Goal: Task Accomplishment & Management: Use online tool/utility

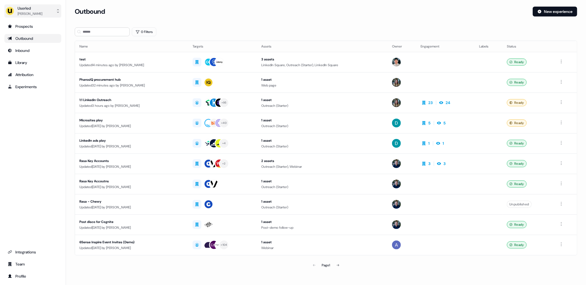
click at [36, 10] on div "Userled" at bounding box center [30, 7] width 25 height 5
click at [27, 25] on div "Impersonate (Admin)" at bounding box center [33, 26] width 52 height 10
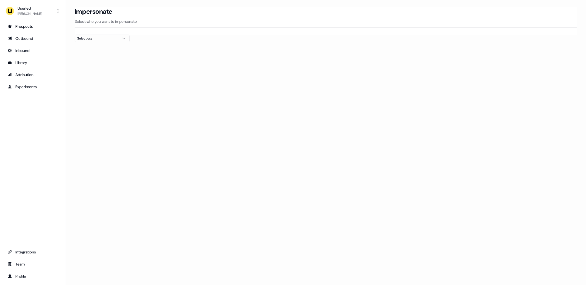
click at [124, 37] on icon "button" at bounding box center [124, 38] width 7 height 4
type input "******"
click at [101, 57] on div "Elastic" at bounding box center [102, 58] width 54 height 9
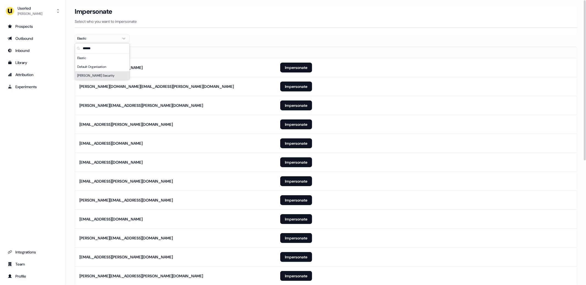
click at [66, 82] on section "Loading... Impersonate Select who you want to impersonate Elastic Email [EMAIL_…" at bounding box center [326, 258] width 520 height 503
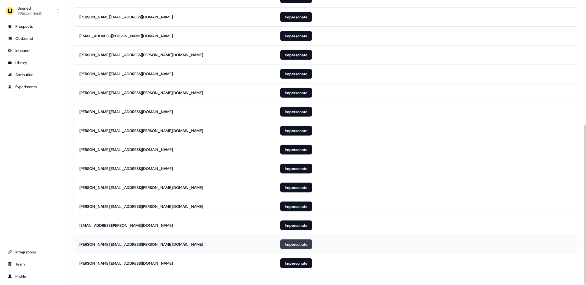
click at [300, 240] on button "Impersonate" at bounding box center [296, 245] width 32 height 10
